Goal: Information Seeking & Learning: Learn about a topic

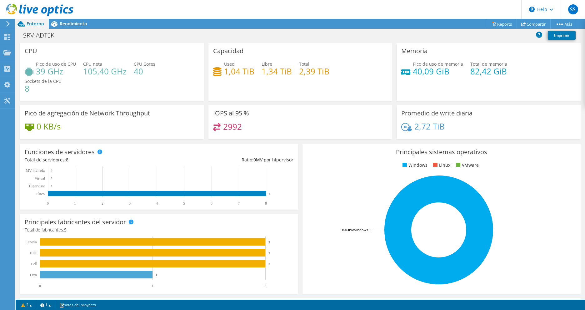
scroll to position [141, 0]
click at [119, 274] on rect at bounding box center [96, 274] width 112 height 7
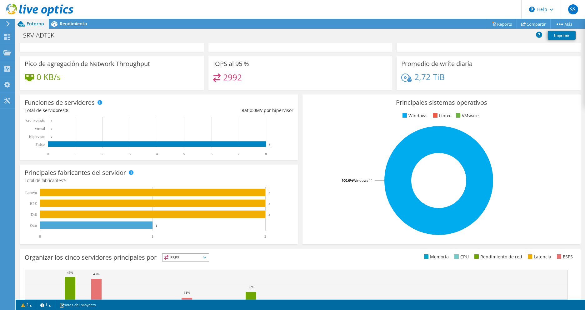
scroll to position [125, 0]
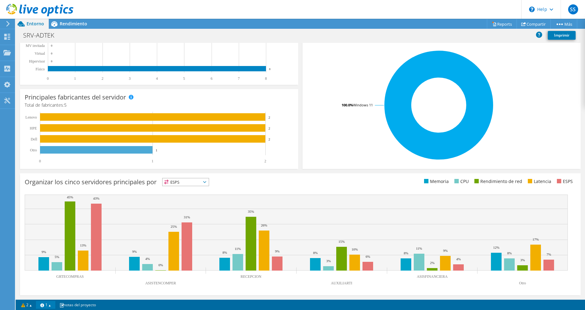
click at [51, 302] on link "1" at bounding box center [45, 305] width 19 height 8
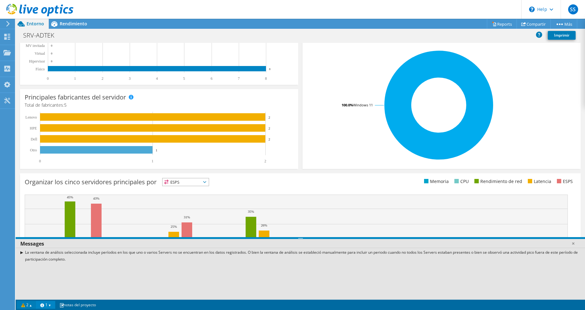
click at [28, 303] on link "2" at bounding box center [26, 305] width 19 height 8
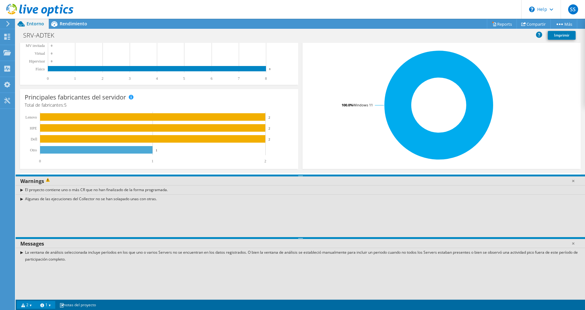
click at [28, 303] on link "2" at bounding box center [26, 305] width 19 height 8
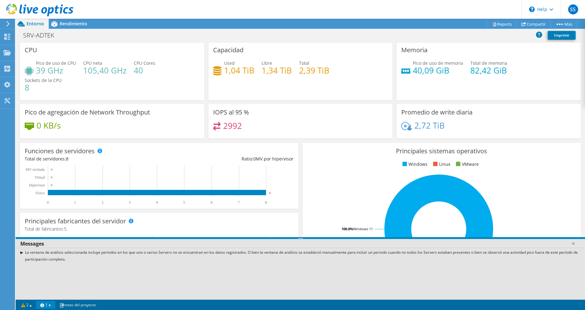
scroll to position [0, 0]
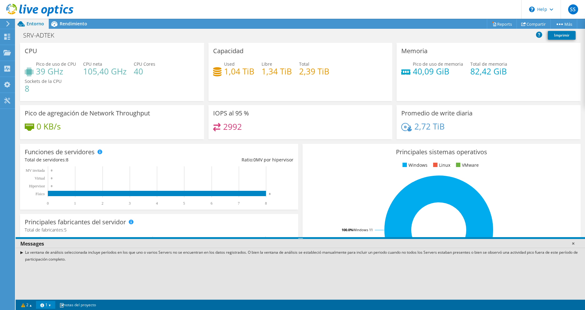
click at [575, 244] on link at bounding box center [573, 243] width 6 height 6
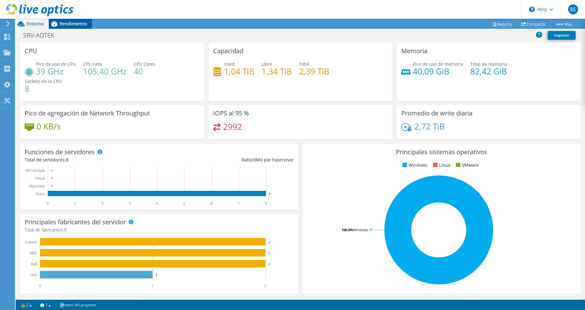
click at [72, 23] on span "Rendimiento" at bounding box center [73, 24] width 27 height 6
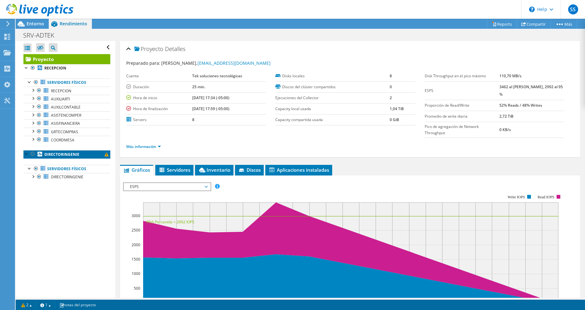
click at [73, 155] on b "DIRECTORINGENIE" at bounding box center [61, 154] width 35 height 5
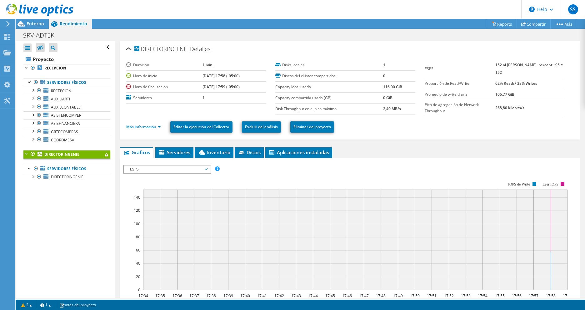
click at [25, 153] on div at bounding box center [26, 153] width 6 height 6
click at [27, 155] on div at bounding box center [26, 153] width 6 height 6
click at [65, 177] on span "DIRECTORINGENIE" at bounding box center [67, 176] width 32 height 5
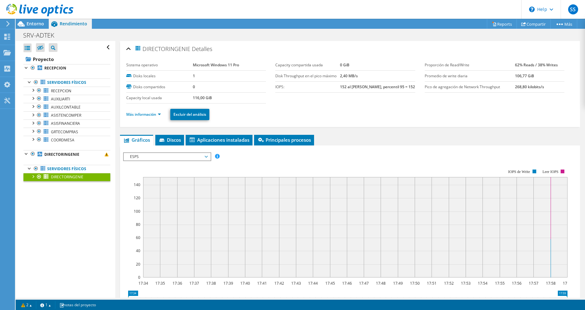
click at [34, 175] on div at bounding box center [33, 176] width 6 height 6
click at [68, 186] on link "0 C:" at bounding box center [66, 185] width 87 height 8
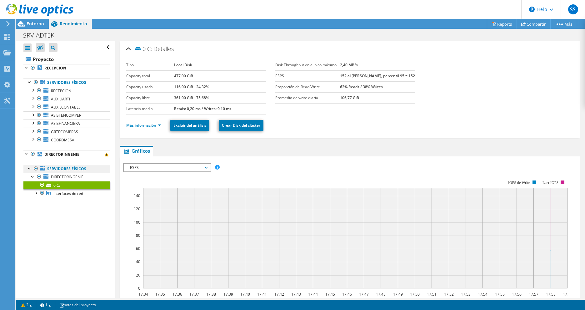
click at [66, 87] on link "Servidores físicos" at bounding box center [66, 82] width 87 height 8
click at [67, 87] on link "Servidores físicos" at bounding box center [66, 82] width 87 height 8
